Goal: Check status: Check status

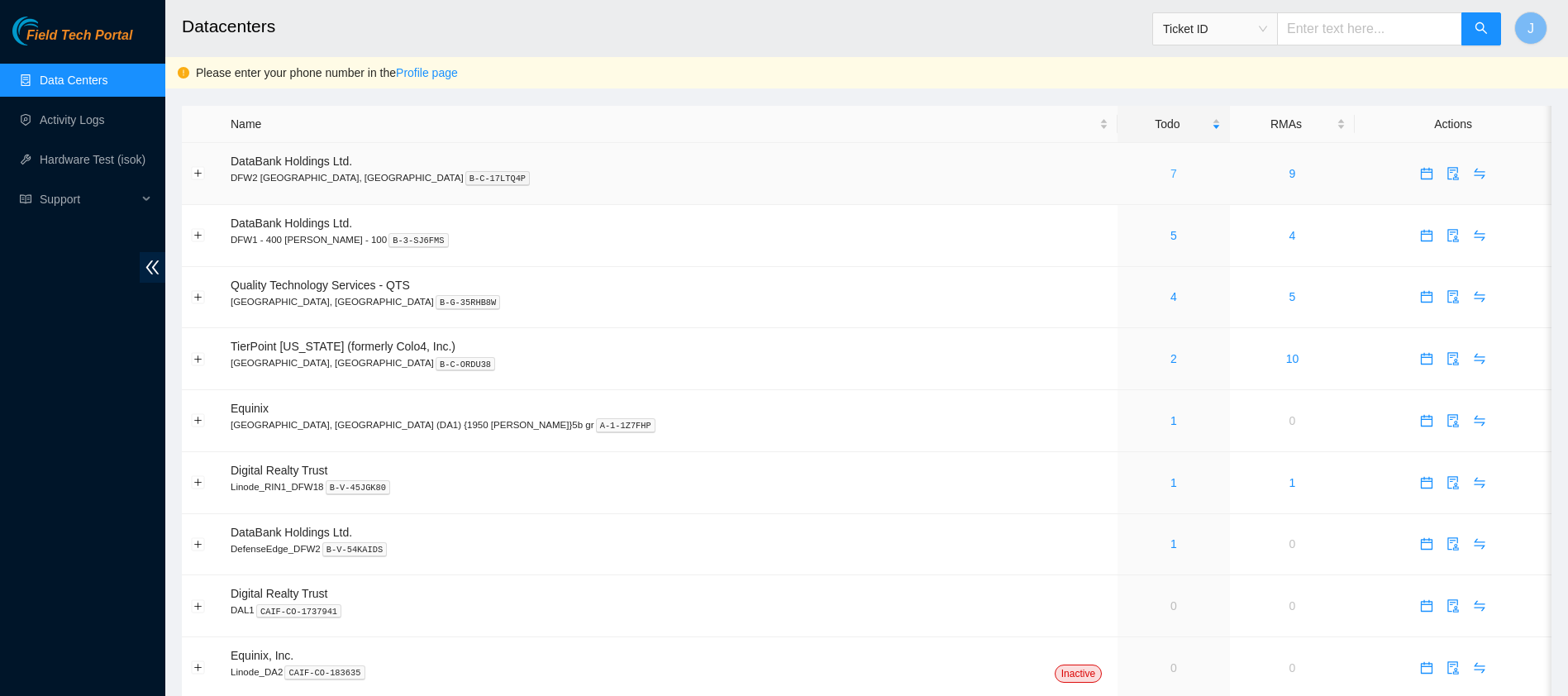
click at [1171, 167] on link "7" at bounding box center [1174, 174] width 7 height 13
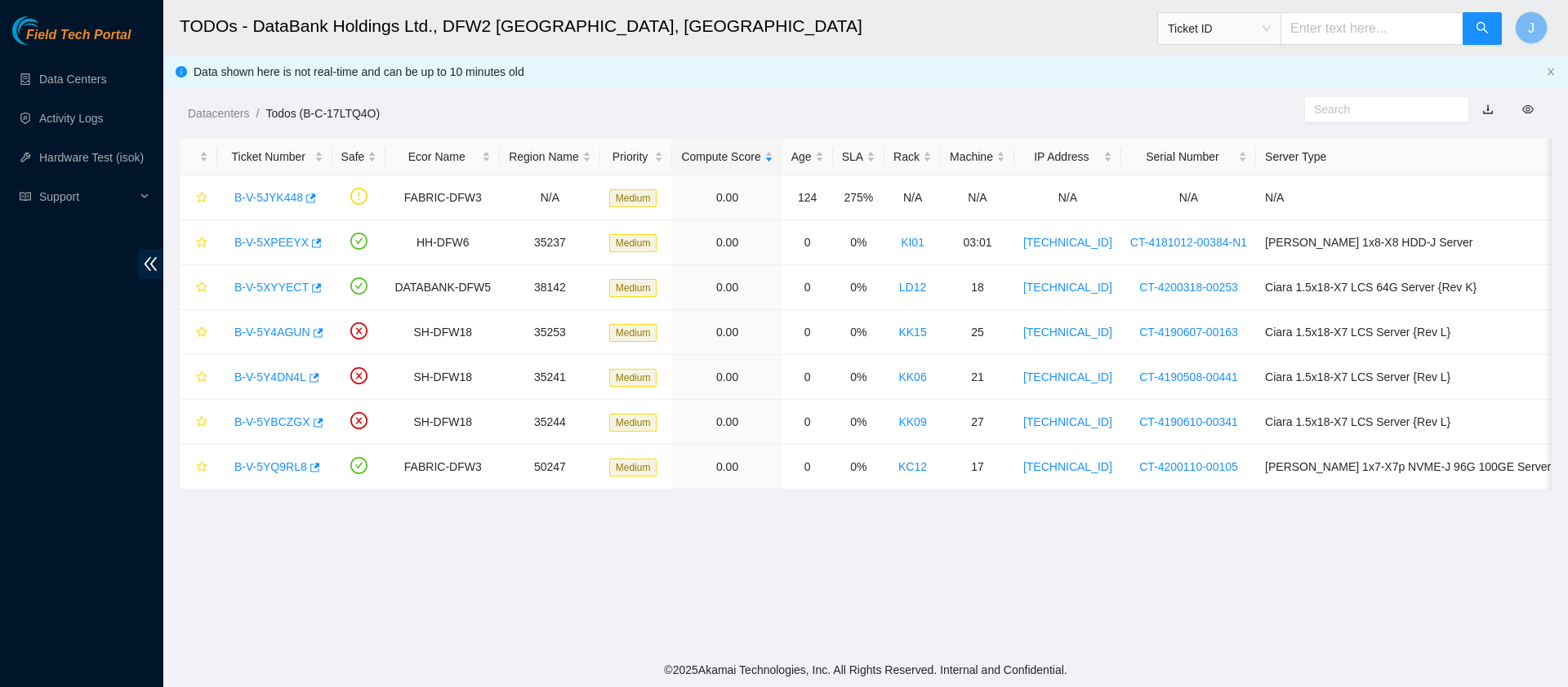
click at [0, 436] on div "Field Tech Portal Data Centers Activity Logs Hardware Test (isok) Support" at bounding box center [82, 352] width 163 height 671
click at [256, 325] on link "B-V-5Y4AGUN" at bounding box center [273, 332] width 76 height 13
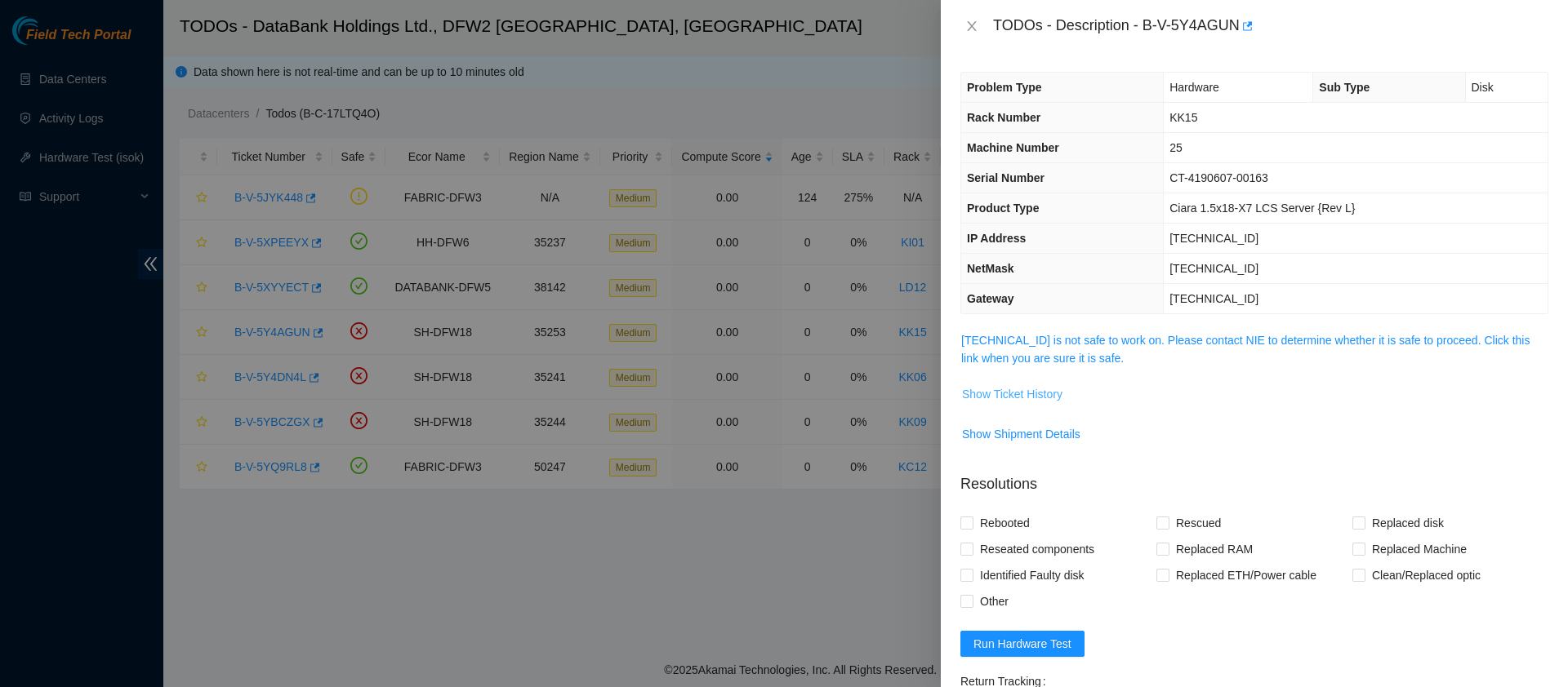
click at [982, 398] on span "Show Ticket History" at bounding box center [1012, 394] width 100 height 18
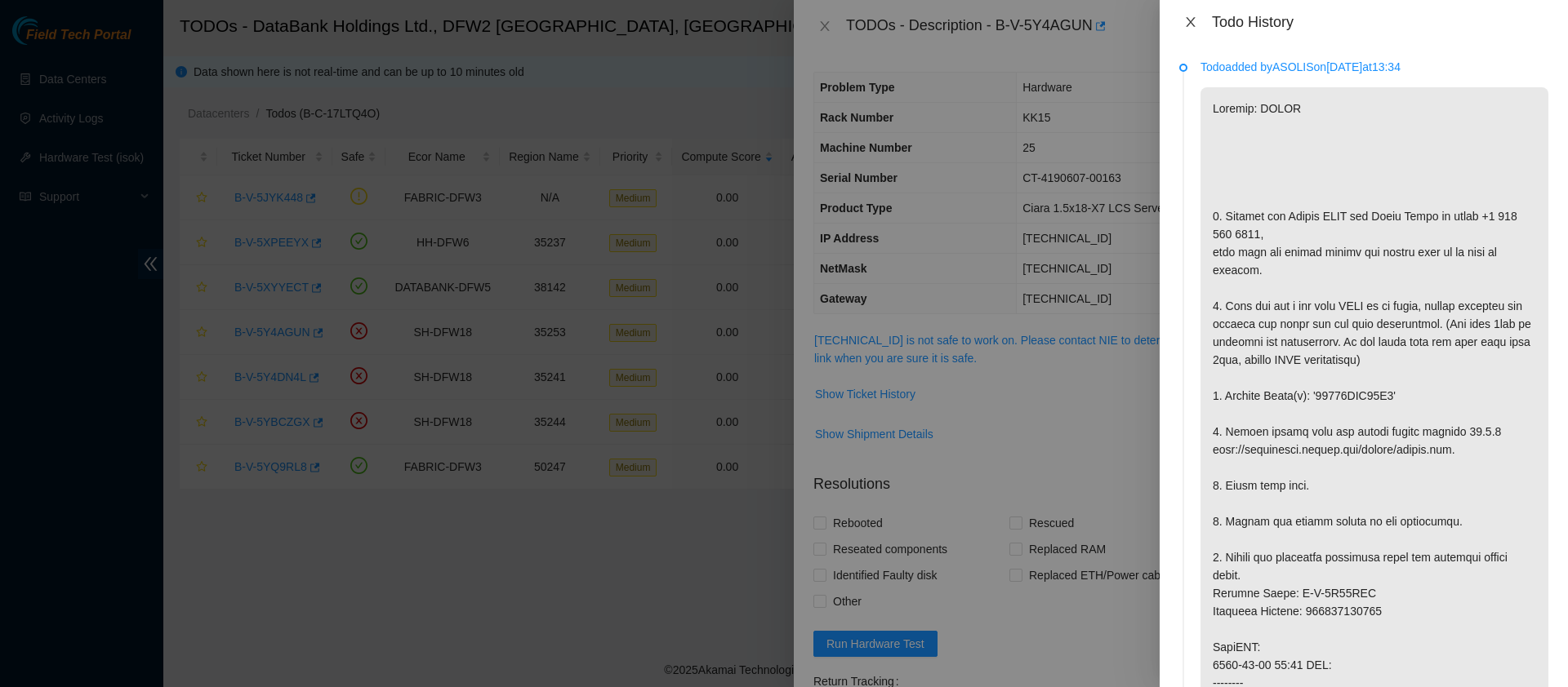
click at [1192, 15] on button "Close" at bounding box center [1190, 22] width 23 height 16
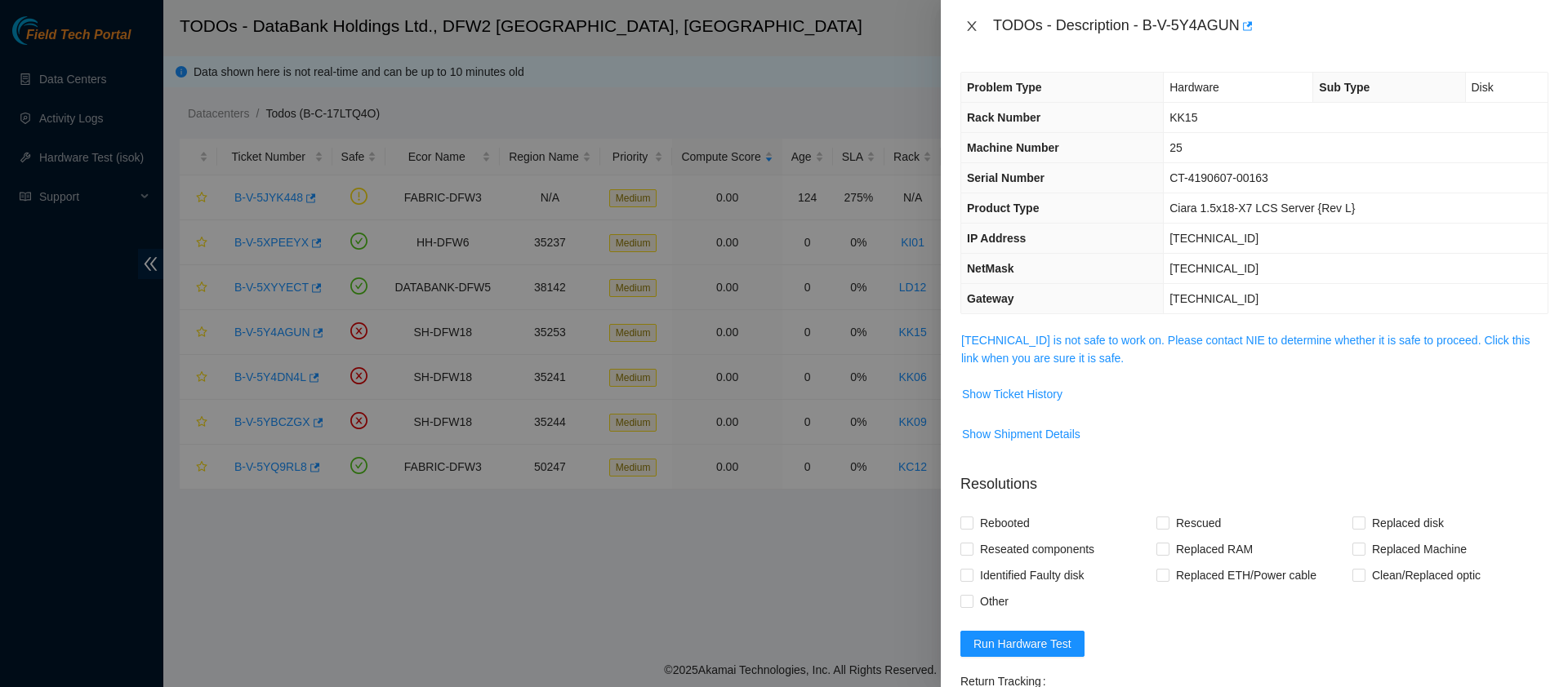
click at [975, 22] on icon "close" at bounding box center [972, 26] width 13 height 13
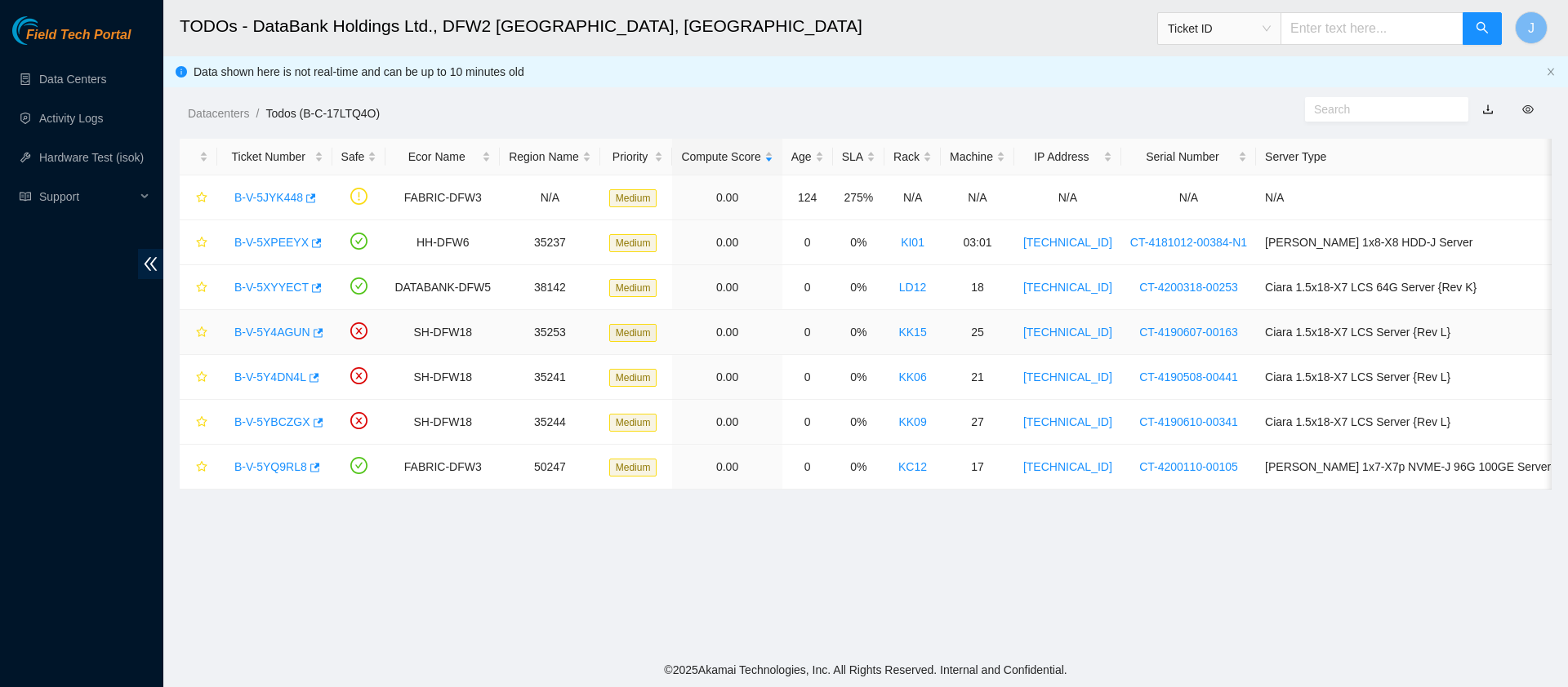
click at [274, 331] on link "B-V-5Y4AGUN" at bounding box center [273, 332] width 76 height 13
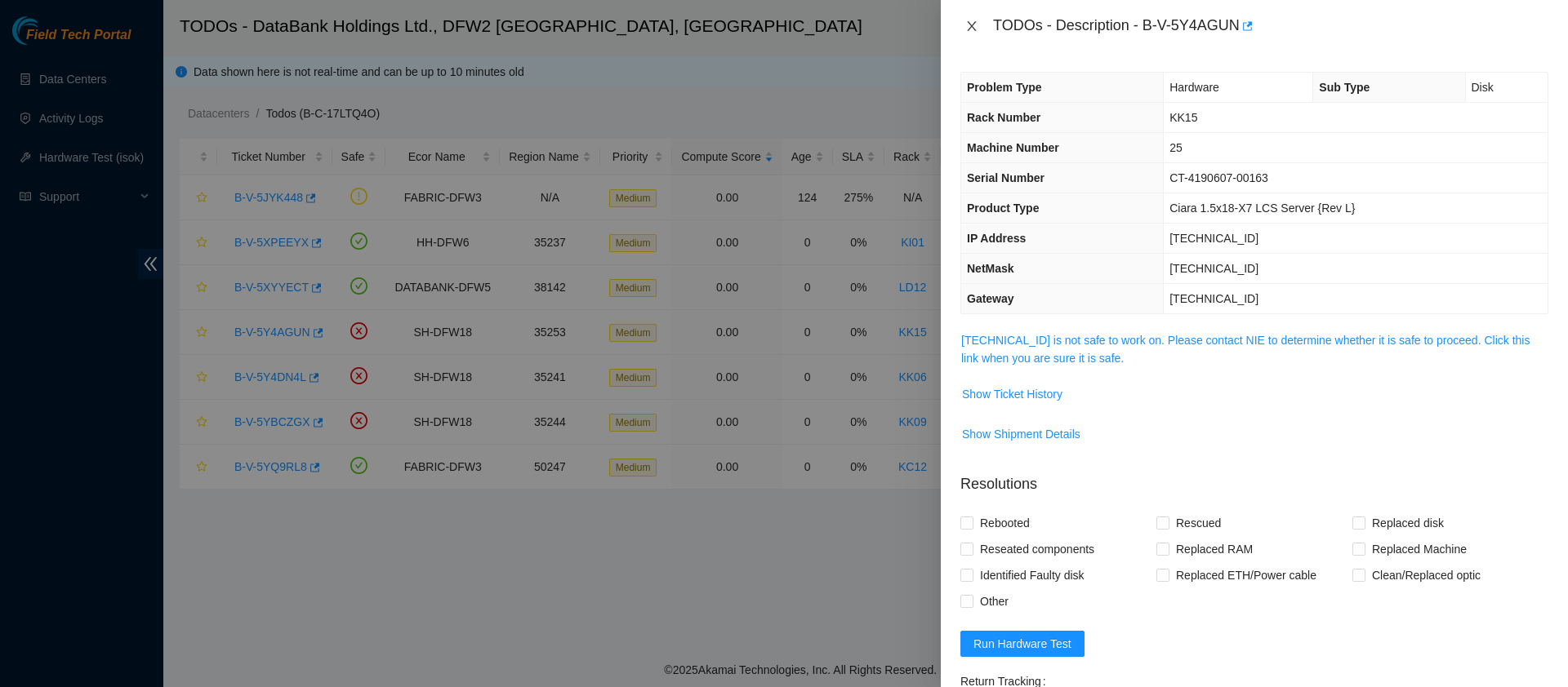
click at [973, 23] on icon "close" at bounding box center [972, 26] width 13 height 13
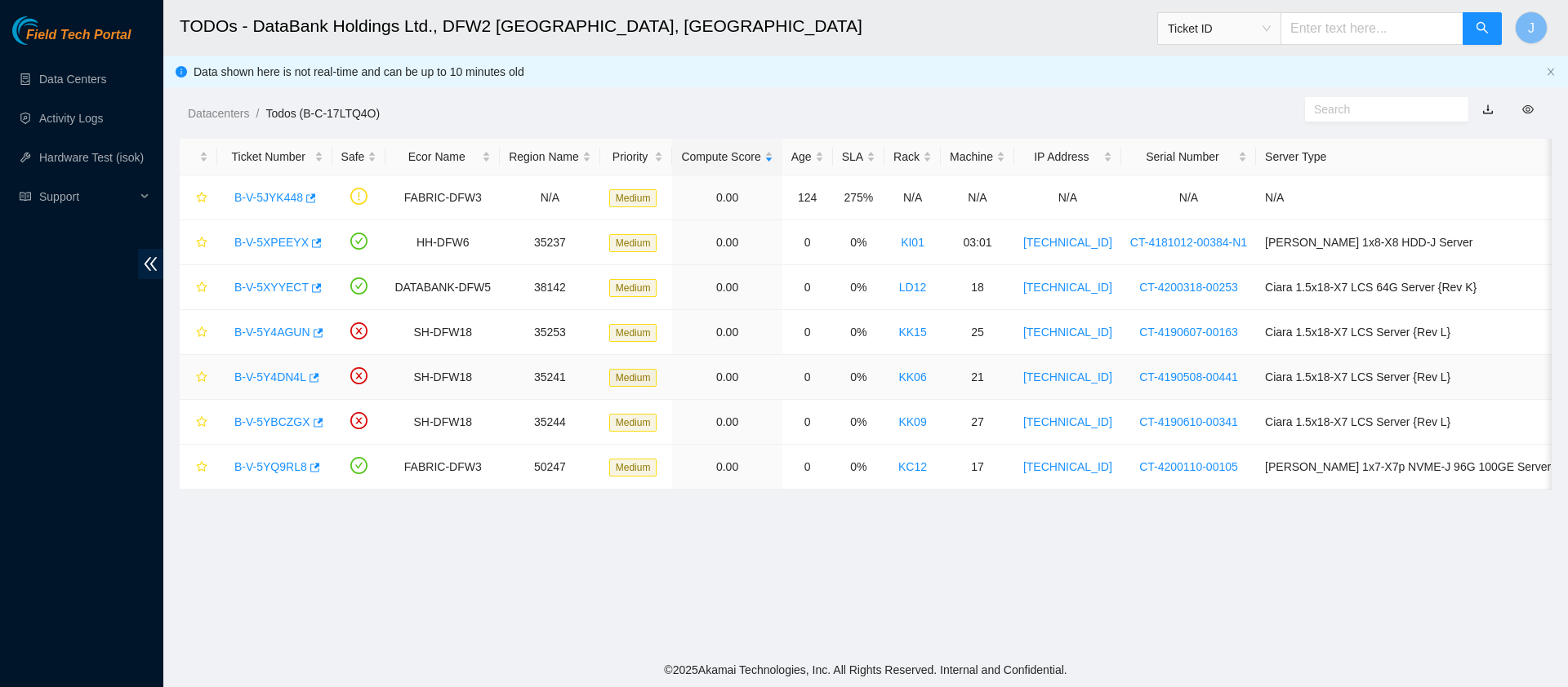
click at [249, 375] on link "B-V-5Y4DN4L" at bounding box center [270, 377] width 71 height 13
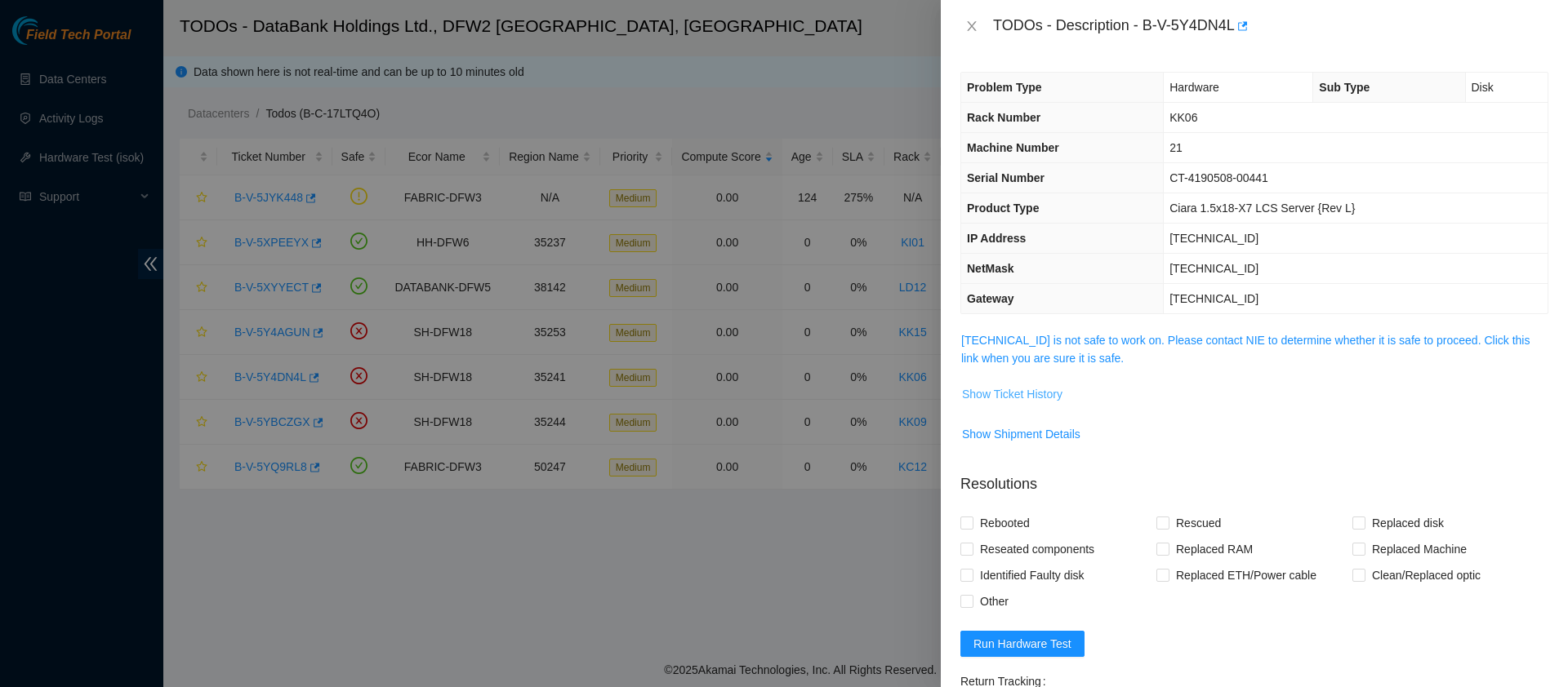
click at [1006, 387] on span "Show Ticket History" at bounding box center [1012, 394] width 100 height 18
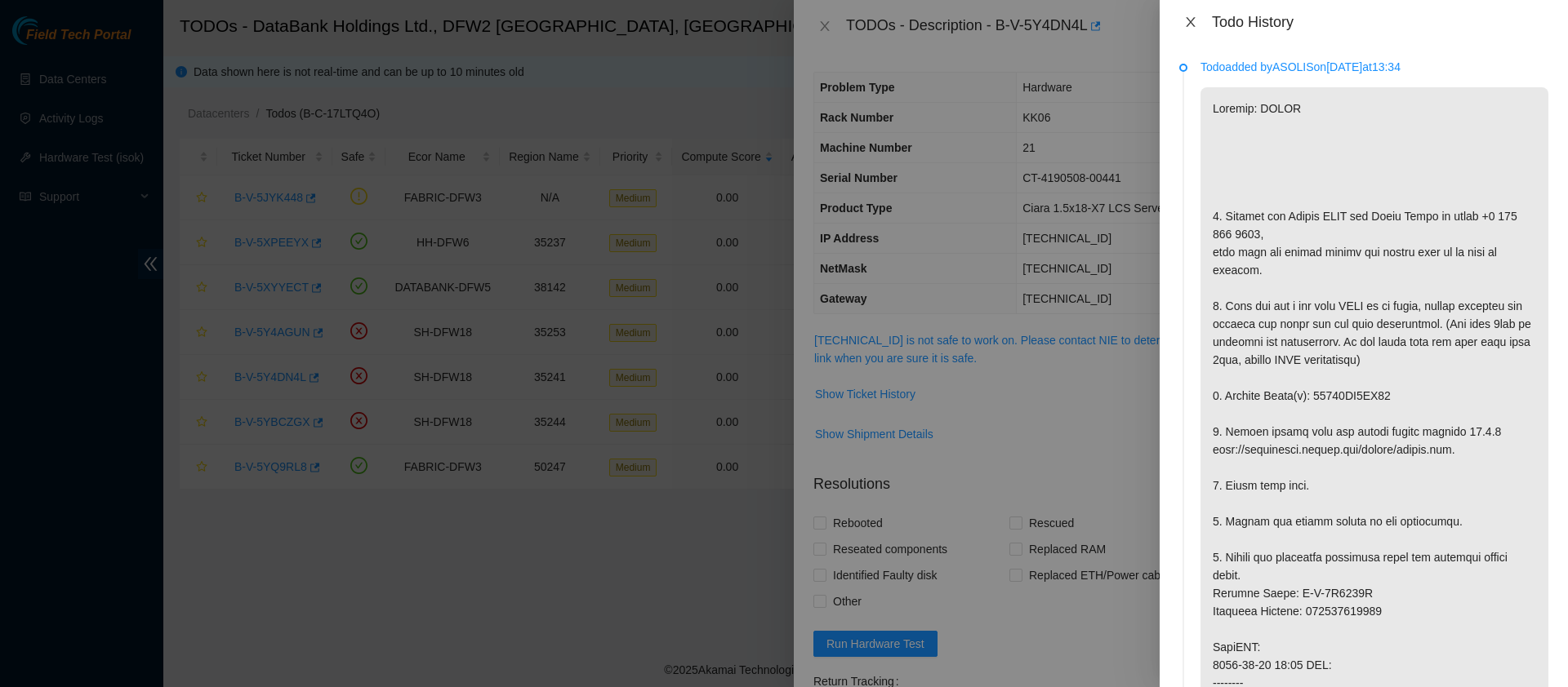
click at [1192, 21] on icon "close" at bounding box center [1190, 21] width 9 height 10
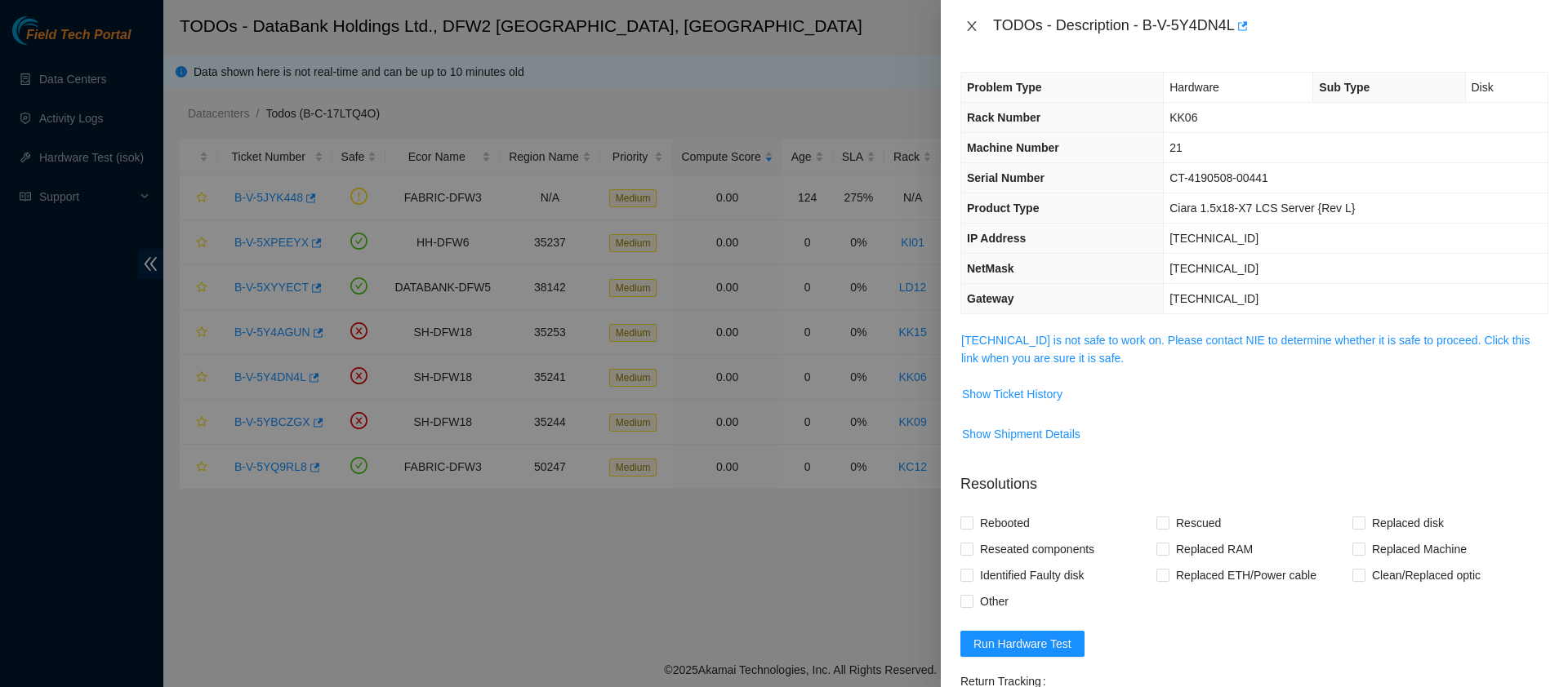
click at [978, 22] on button "Close" at bounding box center [971, 26] width 23 height 16
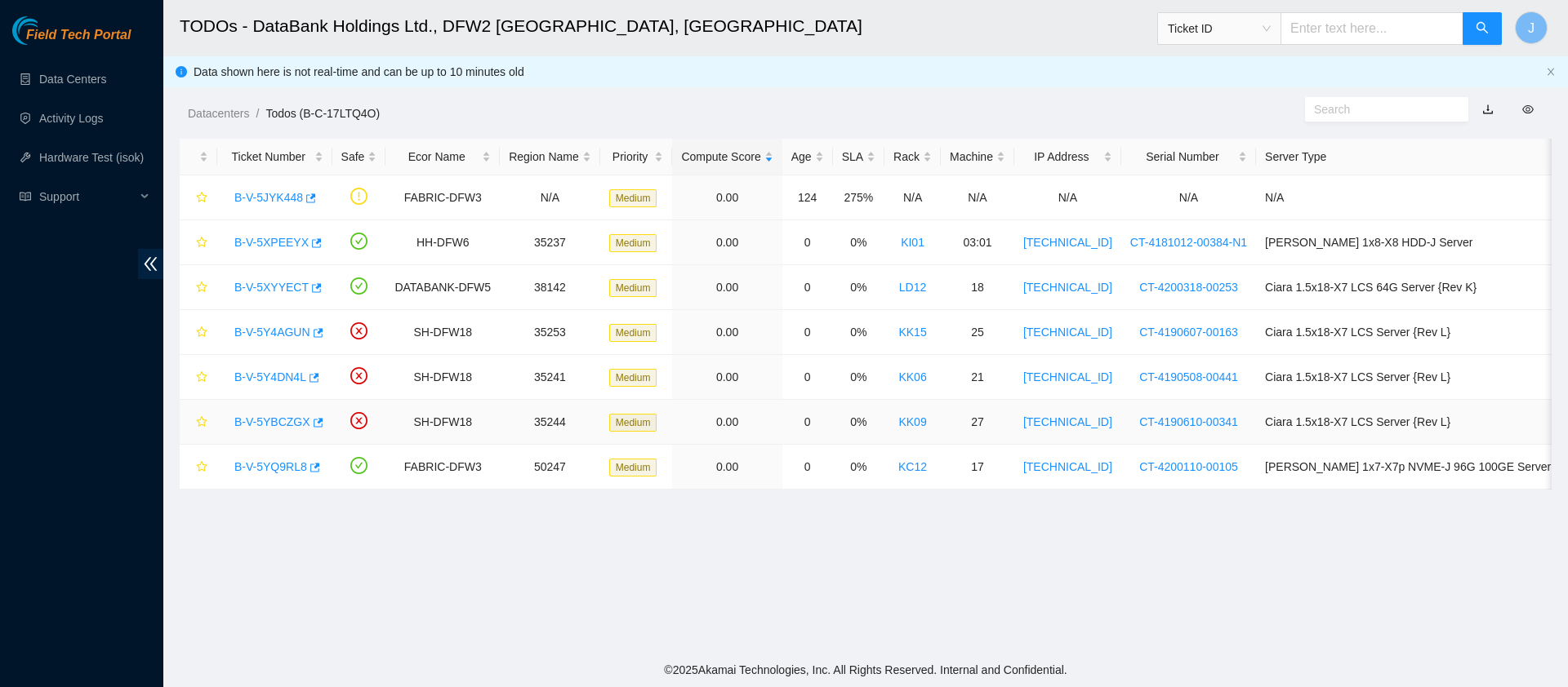
click at [250, 416] on link "B-V-5YBCZGX" at bounding box center [273, 422] width 76 height 13
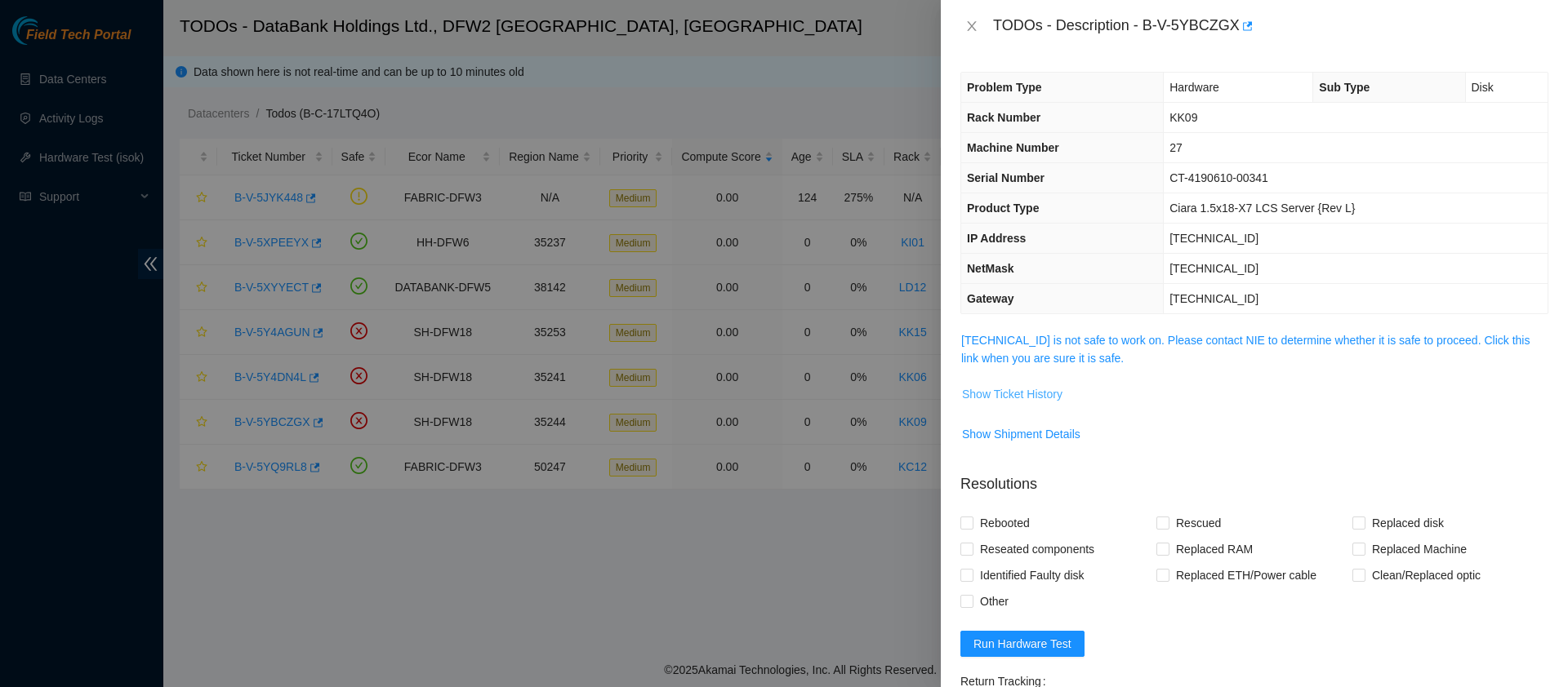
click at [1024, 388] on span "Show Ticket History" at bounding box center [1012, 394] width 100 height 18
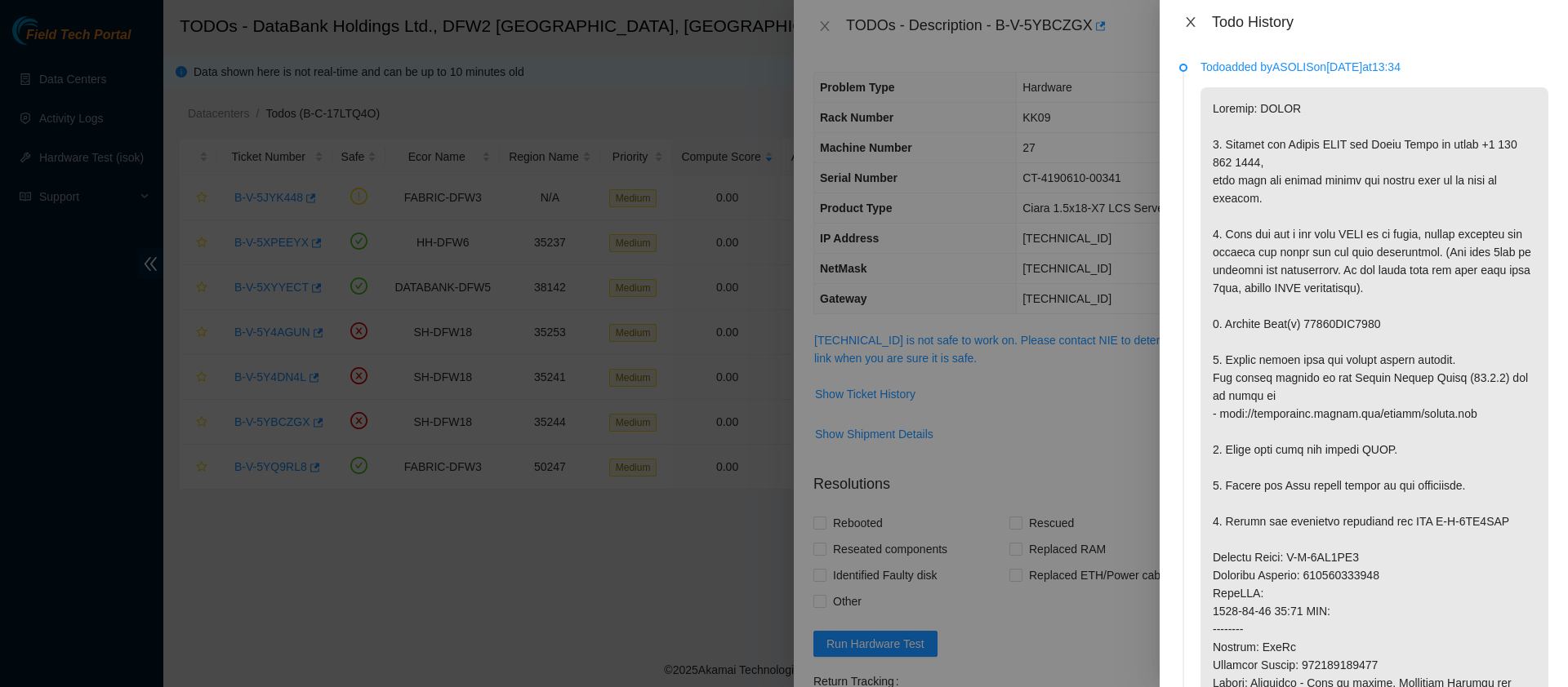
click at [1201, 21] on button "Close" at bounding box center [1190, 22] width 23 height 16
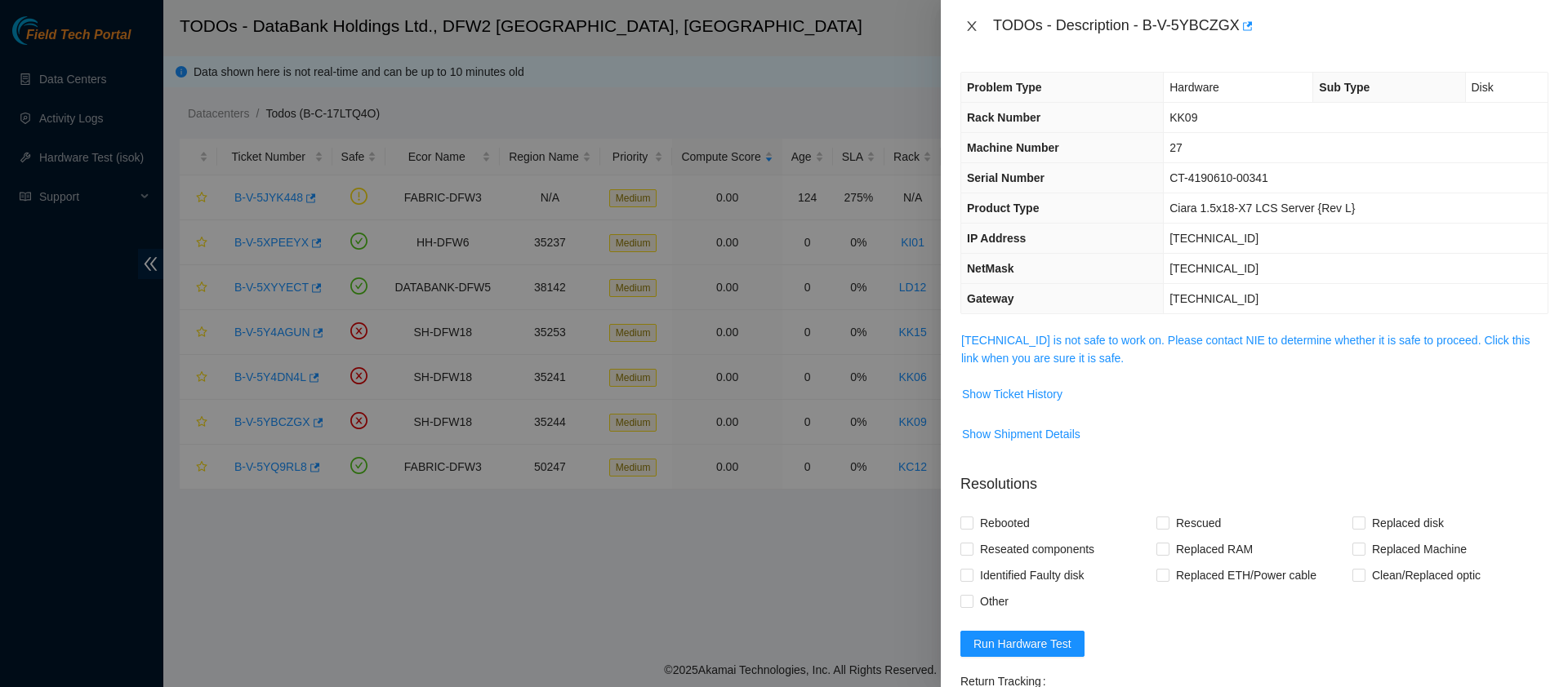
click at [969, 29] on icon "close" at bounding box center [971, 26] width 9 height 10
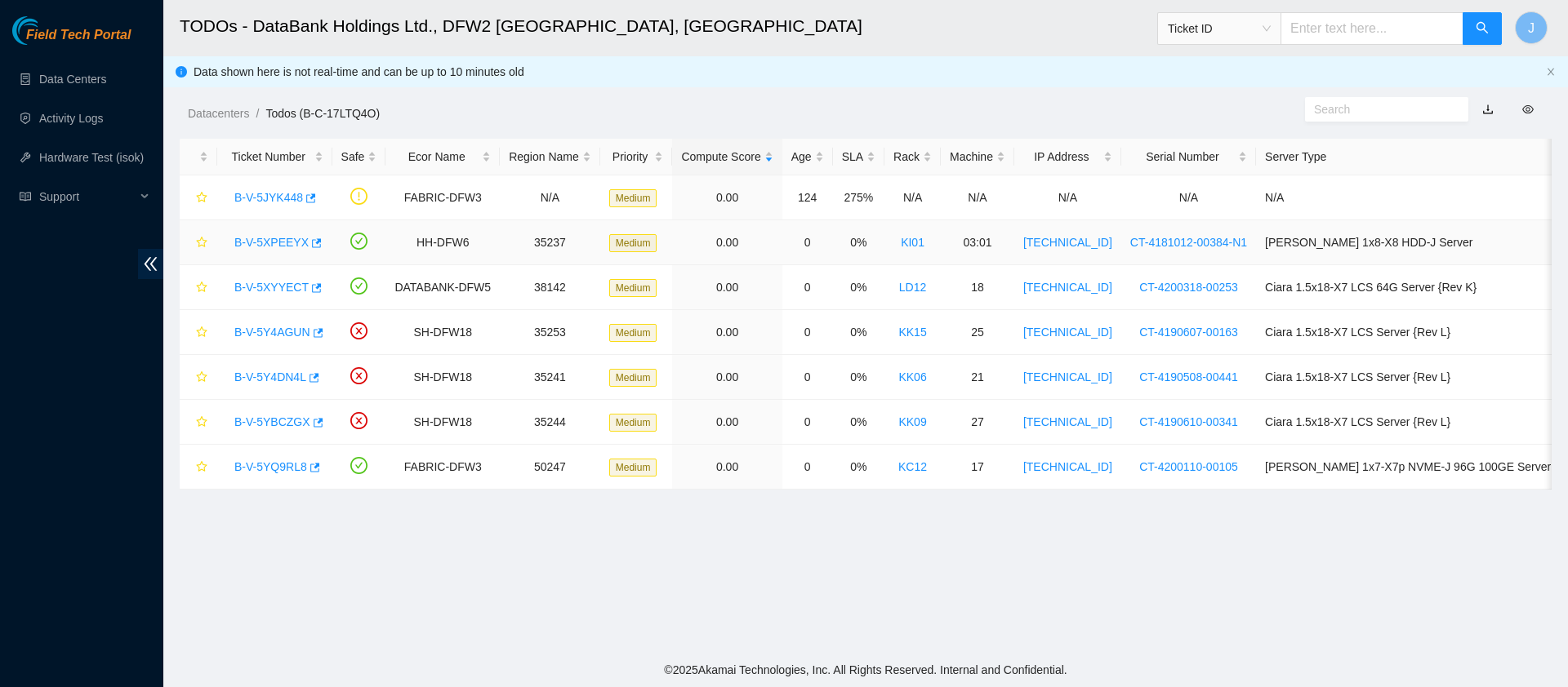
click at [253, 245] on link "B-V-5XPEEYX" at bounding box center [272, 242] width 74 height 13
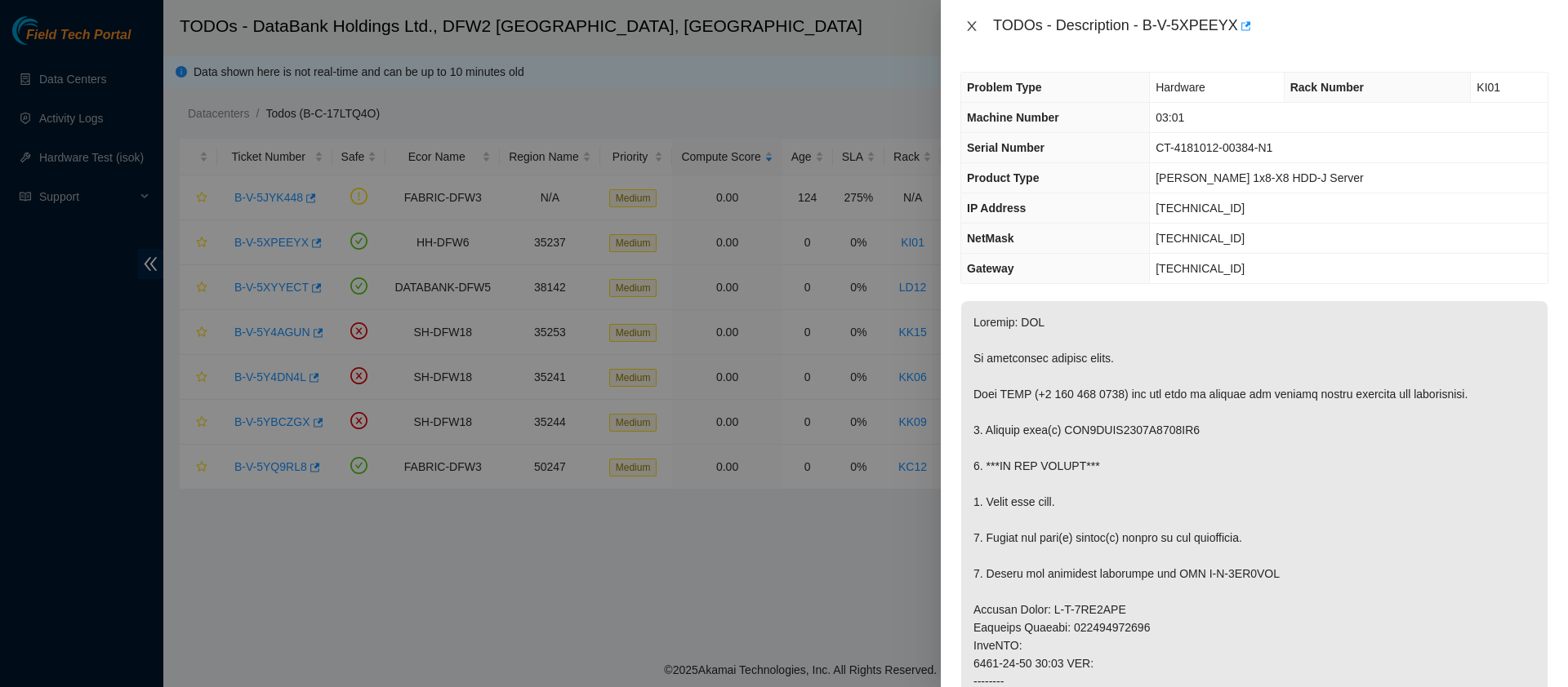
click at [974, 24] on icon "close" at bounding box center [972, 26] width 13 height 13
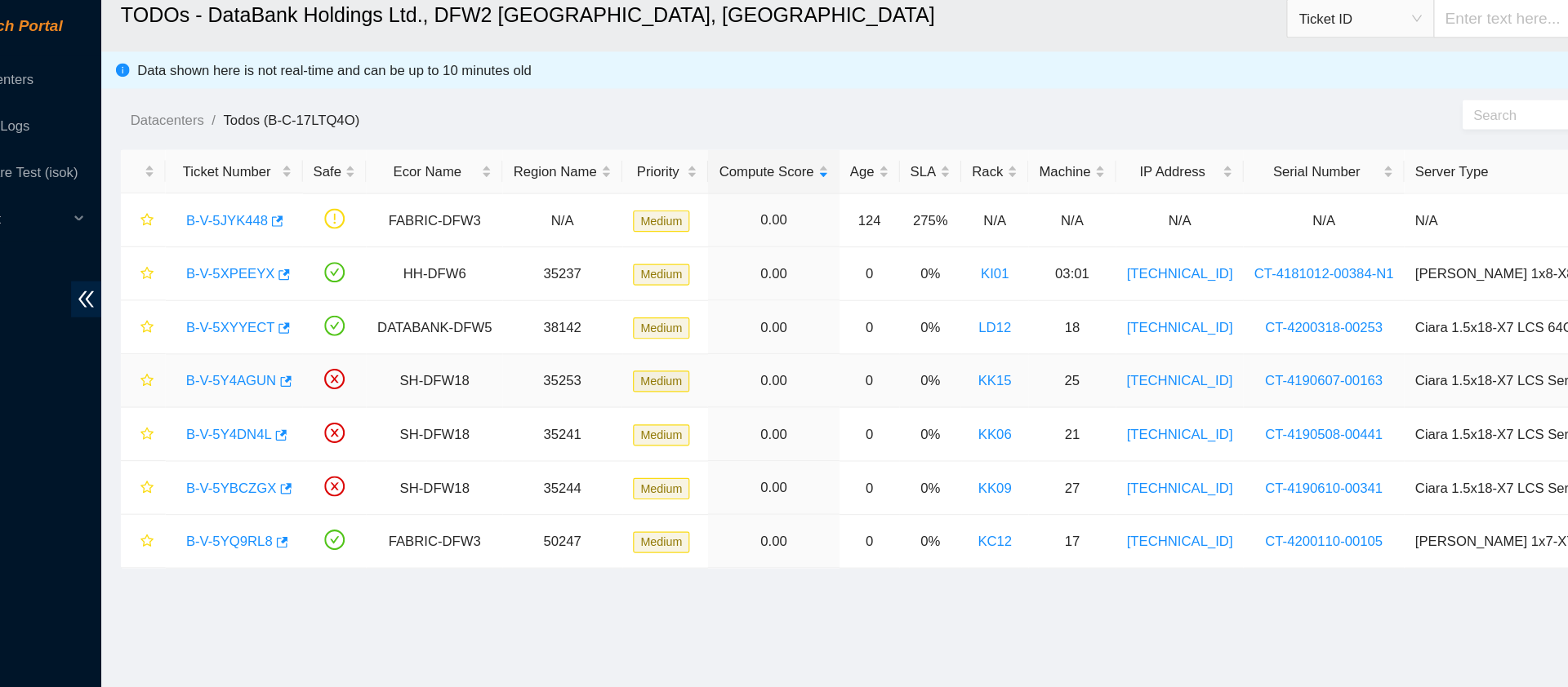
click at [281, 331] on link "B-V-5Y4AGUN" at bounding box center [273, 332] width 76 height 13
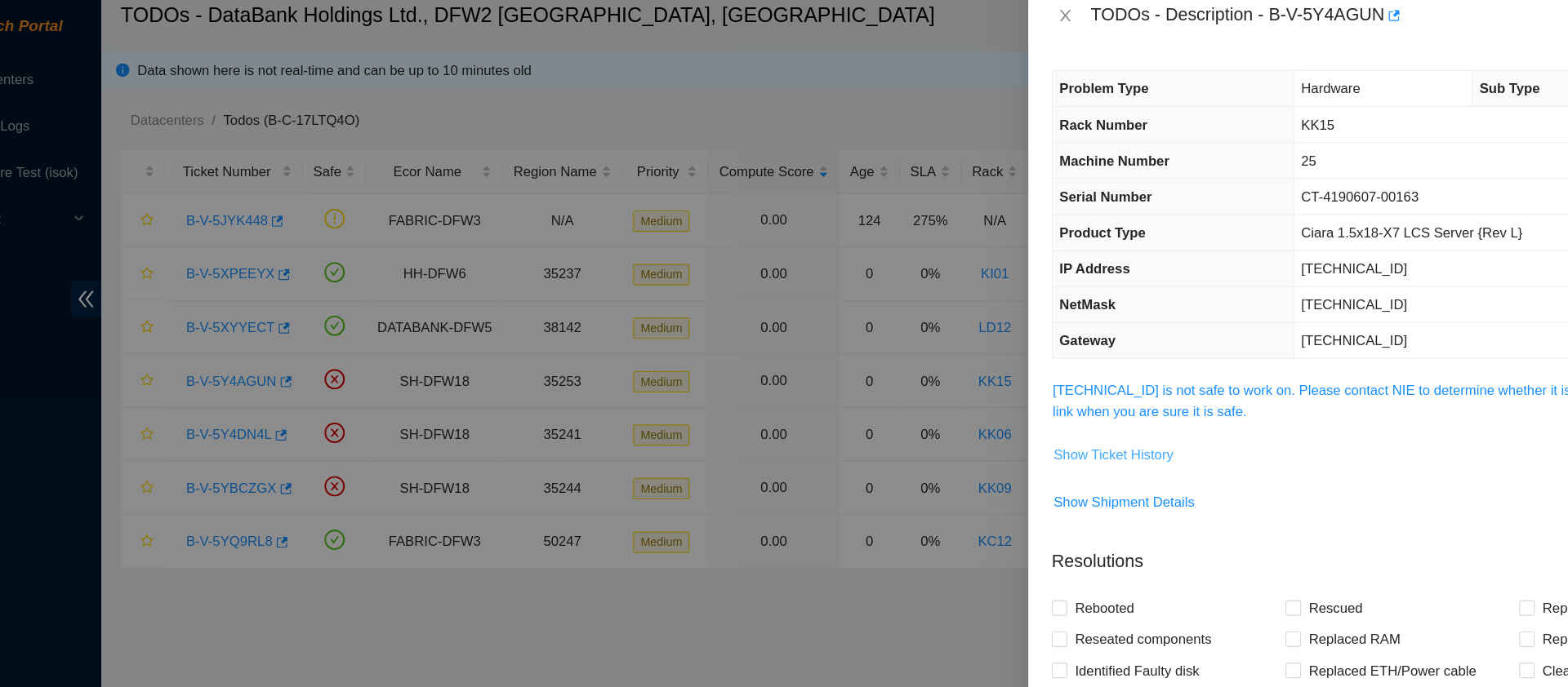
click at [1020, 388] on span "Show Ticket History" at bounding box center [1012, 394] width 100 height 18
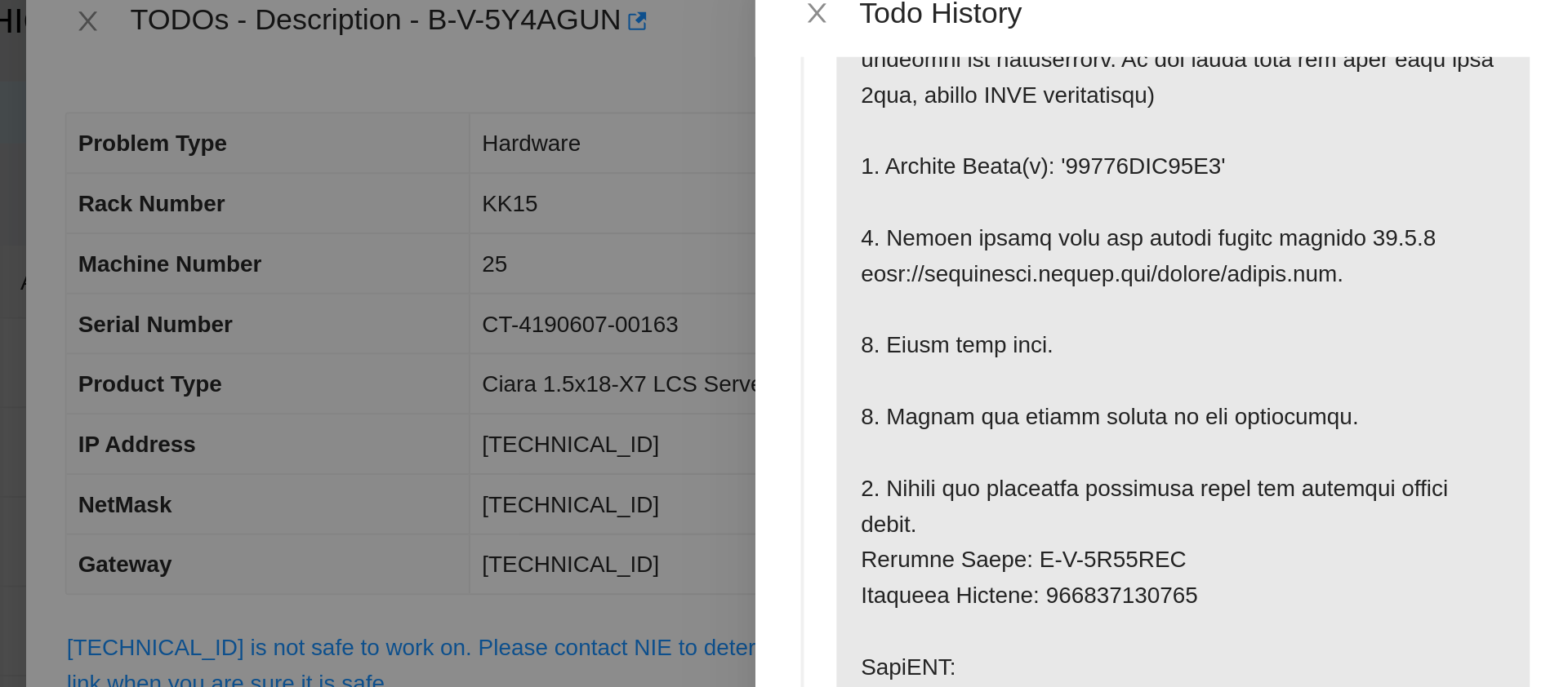
scroll to position [298, 0]
